Goal: Complete application form: Complete application form

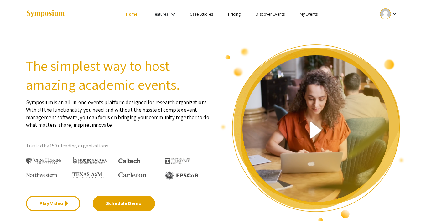
click at [303, 13] on link "My Events" at bounding box center [309, 14] width 18 height 6
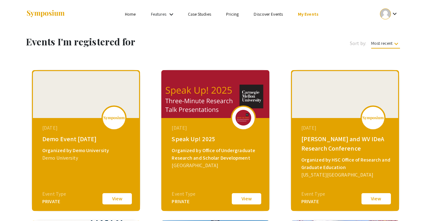
click at [113, 196] on button "View" at bounding box center [117, 198] width 31 height 13
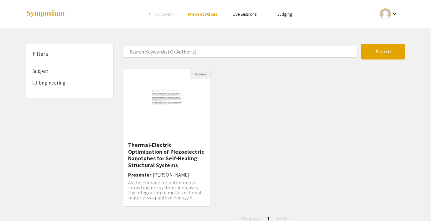
click at [287, 14] on link "Judging" at bounding box center [285, 14] width 14 height 6
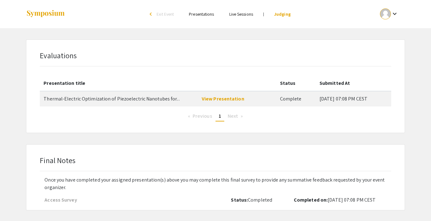
click at [282, 17] on li "Judging" at bounding box center [283, 14] width 32 height 8
click at [280, 13] on link "Judging" at bounding box center [282, 14] width 17 height 6
click at [167, 13] on span "Exit Event" at bounding box center [165, 14] width 17 height 6
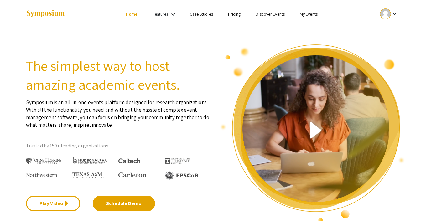
click at [306, 13] on link "My Events" at bounding box center [309, 14] width 18 height 6
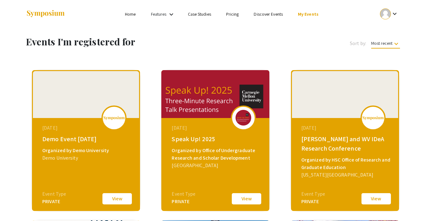
click at [111, 198] on button "View" at bounding box center [117, 198] width 31 height 13
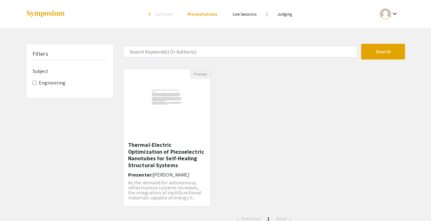
click at [283, 14] on link "Judging" at bounding box center [285, 14] width 14 height 6
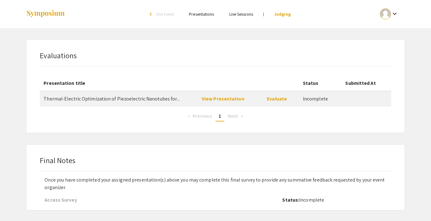
click at [162, 13] on span "Exit Event" at bounding box center [165, 14] width 17 height 6
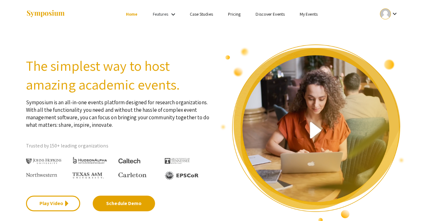
click at [306, 13] on link "My Events" at bounding box center [309, 14] width 18 height 6
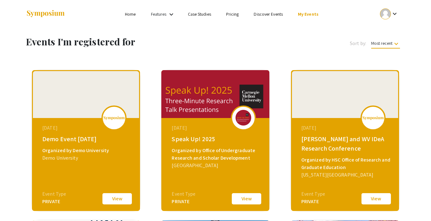
click at [111, 198] on button "View" at bounding box center [117, 198] width 31 height 13
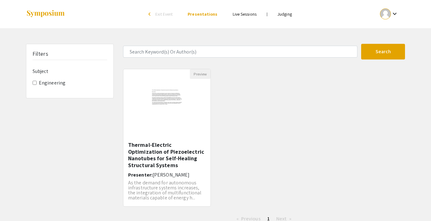
click at [289, 14] on link "Judging" at bounding box center [285, 14] width 14 height 6
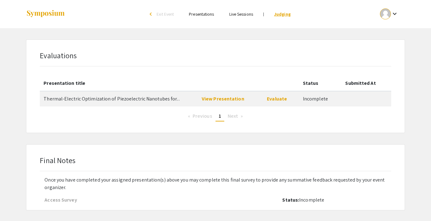
click at [284, 13] on link "Judging" at bounding box center [282, 14] width 17 height 6
click at [277, 98] on link "Evaluate" at bounding box center [277, 99] width 20 height 7
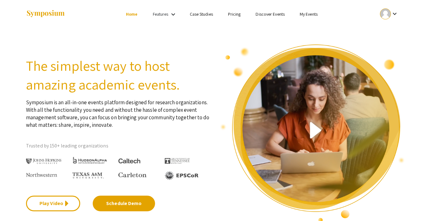
click at [307, 12] on link "My Events" at bounding box center [309, 14] width 18 height 6
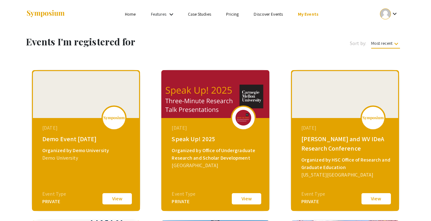
click at [117, 197] on button "View" at bounding box center [117, 198] width 31 height 13
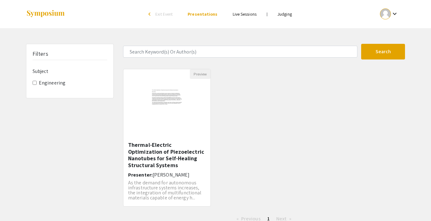
click at [289, 15] on link "Judging" at bounding box center [285, 14] width 14 height 6
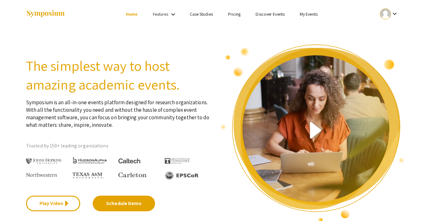
click at [310, 13] on link "My Events" at bounding box center [309, 14] width 18 height 6
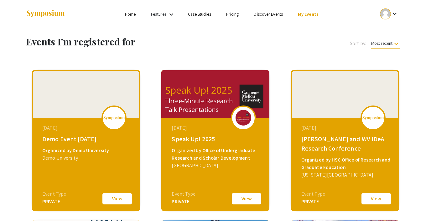
click at [113, 198] on button "View" at bounding box center [117, 198] width 31 height 13
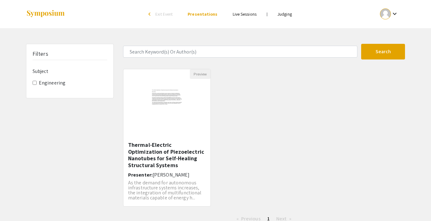
click at [283, 15] on link "Judging" at bounding box center [285, 14] width 14 height 6
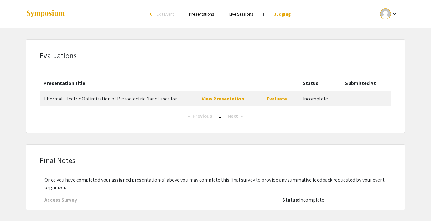
click at [228, 96] on link "View Presentation" at bounding box center [223, 99] width 43 height 7
click at [163, 15] on span "Exit Event" at bounding box center [165, 14] width 17 height 6
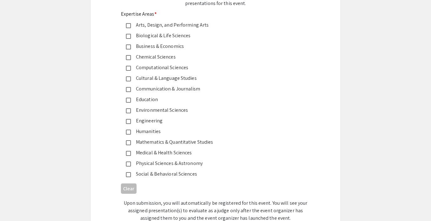
scroll to position [91, 0]
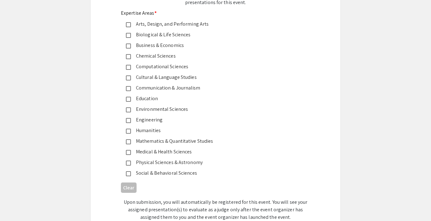
click at [130, 119] on mat-pseudo-checkbox at bounding box center [128, 120] width 5 height 5
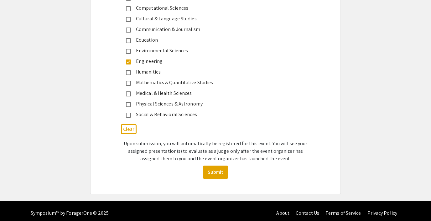
scroll to position [155, 0]
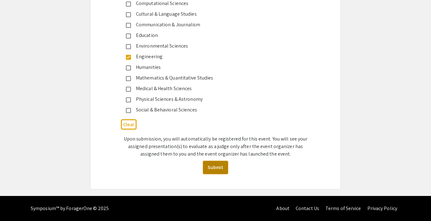
click at [211, 166] on button "Submit" at bounding box center [215, 167] width 25 height 13
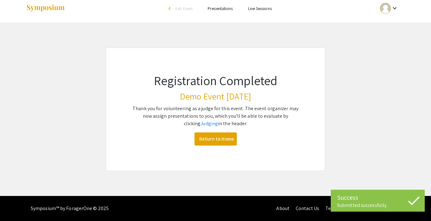
scroll to position [6, 0]
